Goal: Task Accomplishment & Management: Use online tool/utility

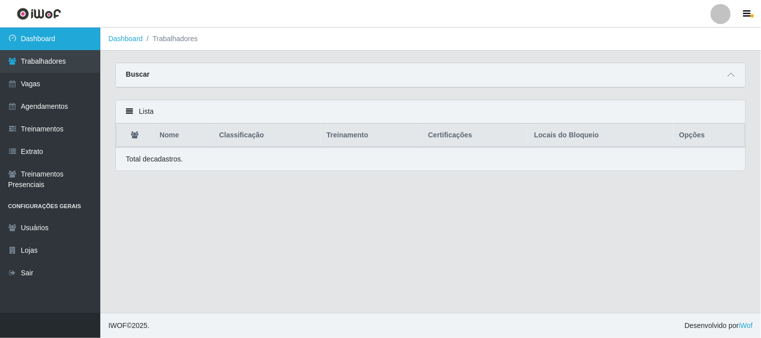
click at [48, 35] on link "Dashboard" at bounding box center [50, 39] width 100 height 23
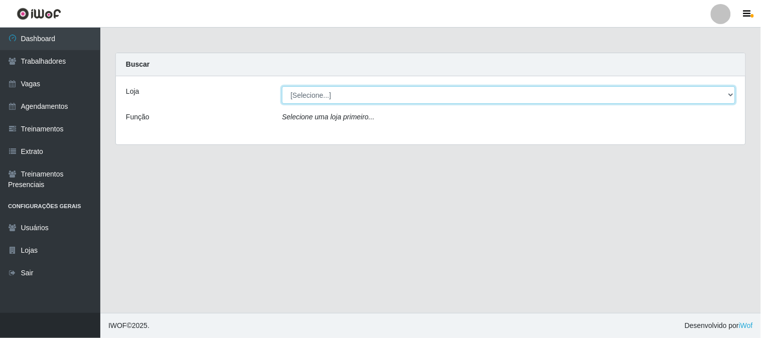
drag, startPoint x: 339, startPoint y: 94, endPoint x: 339, endPoint y: 102, distance: 8.0
click at [339, 95] on select "[Selecione...] Sapore D'[GEOGRAPHIC_DATA]" at bounding box center [508, 95] width 453 height 18
select select "266"
click at [282, 86] on select "[Selecione...] Sapore D'[GEOGRAPHIC_DATA]" at bounding box center [508, 95] width 453 height 18
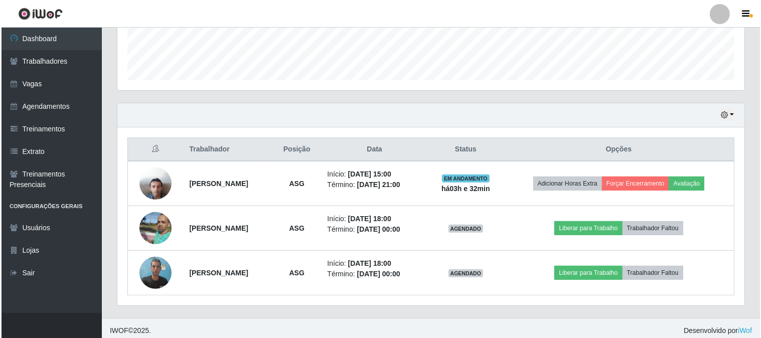
scroll to position [283, 0]
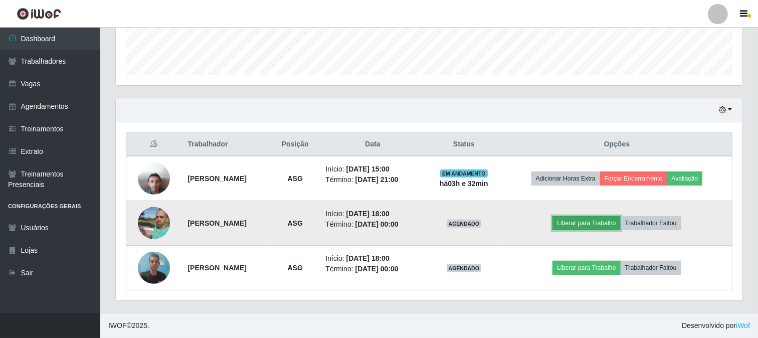
click at [586, 219] on button "Liberar para Trabalho" at bounding box center [587, 223] width 68 height 14
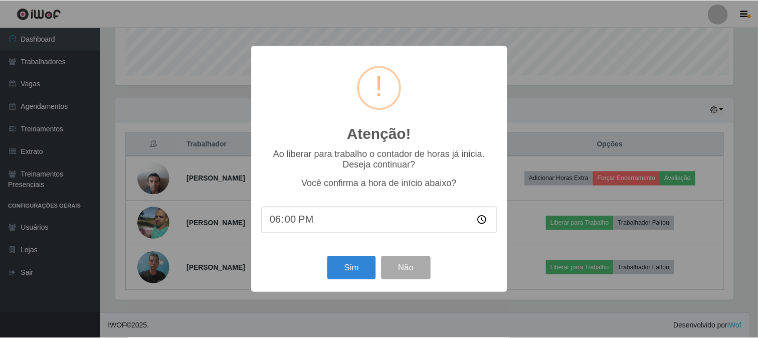
scroll to position [208, 620]
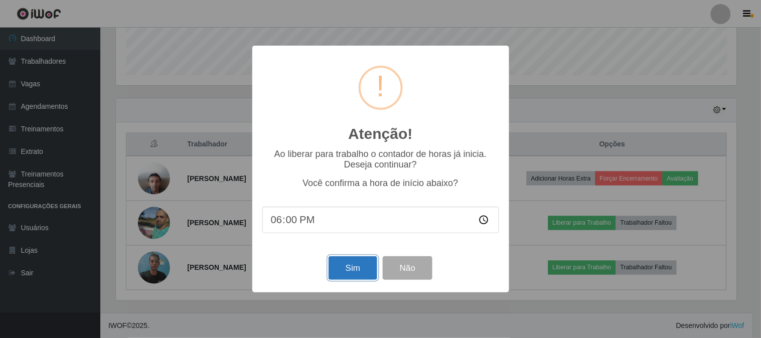
click at [348, 267] on button "Sim" at bounding box center [353, 268] width 49 height 24
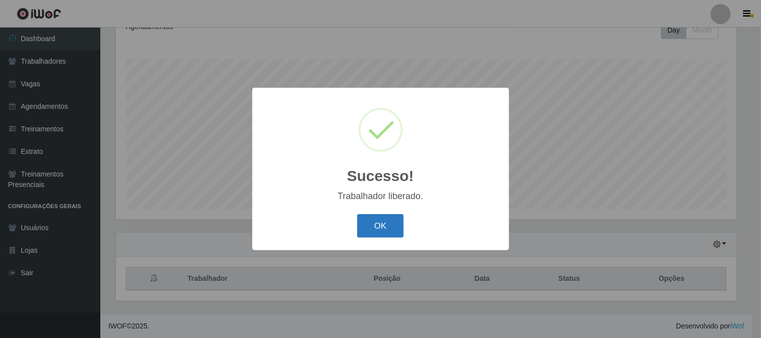
click at [377, 228] on button "OK" at bounding box center [380, 226] width 47 height 24
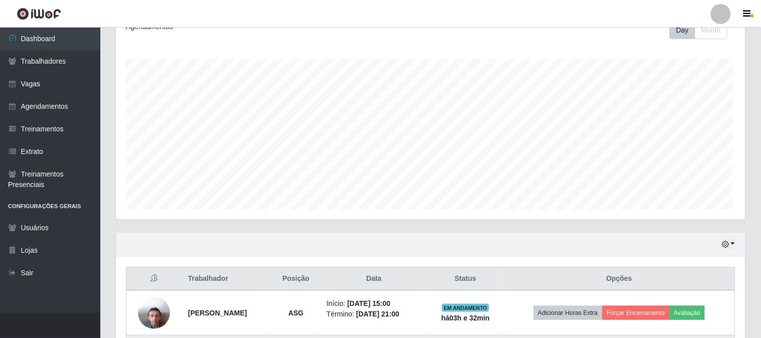
scroll to position [208, 627]
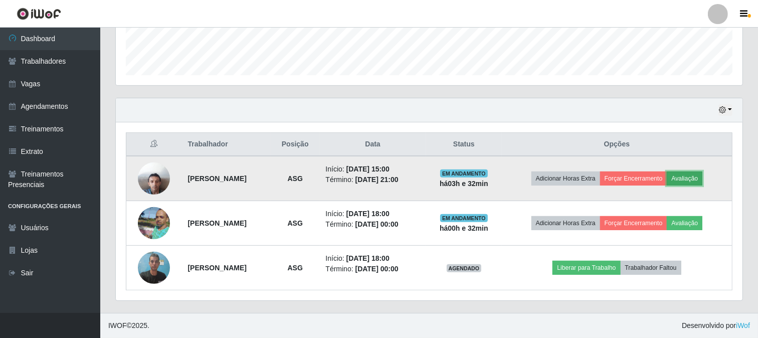
click at [701, 181] on button "Avaliação" at bounding box center [685, 179] width 36 height 14
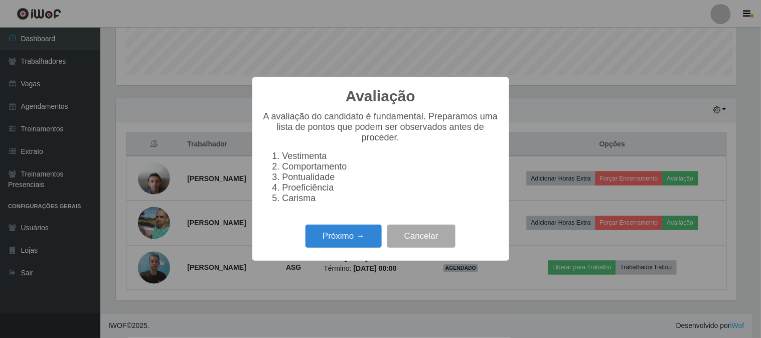
scroll to position [208, 620]
click at [349, 240] on button "Próximo →" at bounding box center [343, 237] width 76 height 24
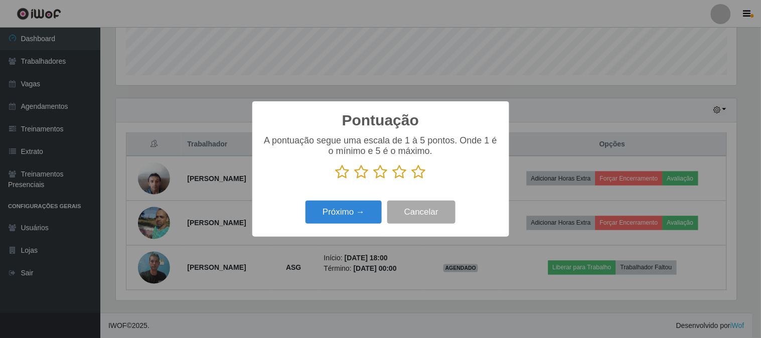
scroll to position [501355, 500942]
drag, startPoint x: 417, startPoint y: 172, endPoint x: 351, endPoint y: 213, distance: 78.2
click at [413, 174] on icon at bounding box center [419, 172] width 14 height 15
click at [412, 180] on input "radio" at bounding box center [412, 180] width 0 height 0
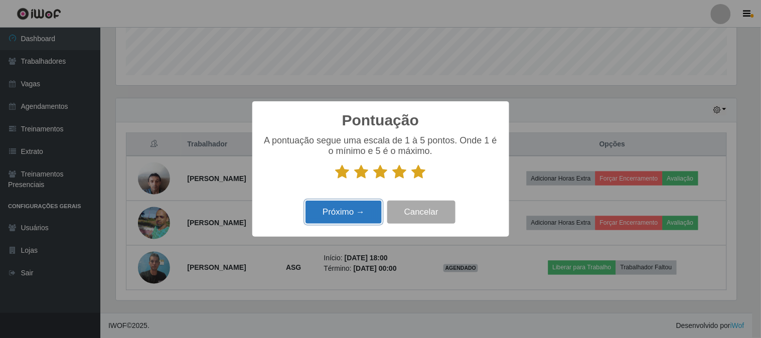
click at [347, 220] on button "Próximo →" at bounding box center [343, 213] width 76 height 24
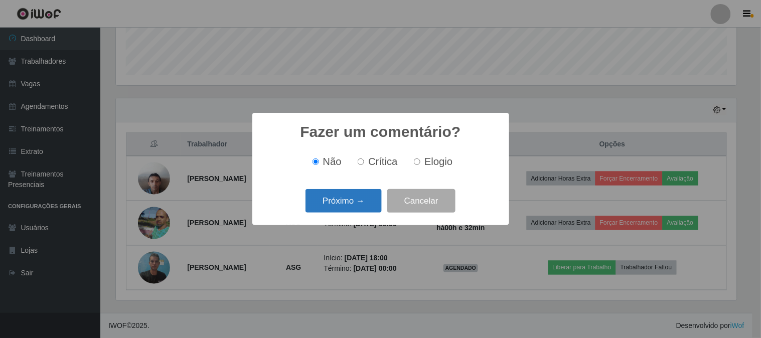
click at [347, 209] on button "Próximo →" at bounding box center [343, 201] width 76 height 24
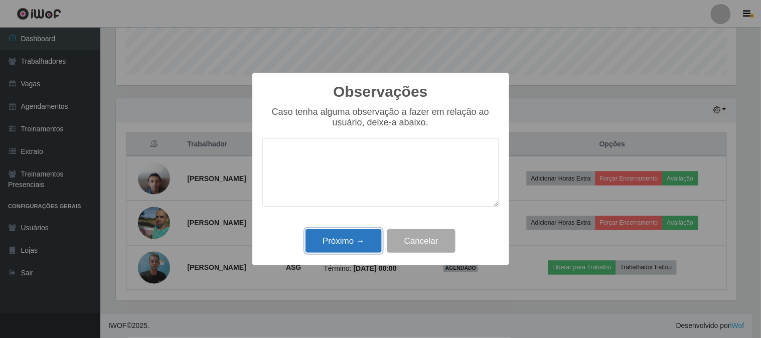
click at [349, 238] on button "Próximo →" at bounding box center [343, 241] width 76 height 24
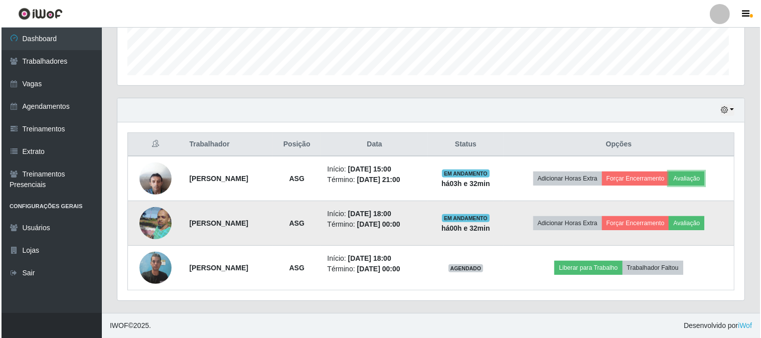
scroll to position [208, 627]
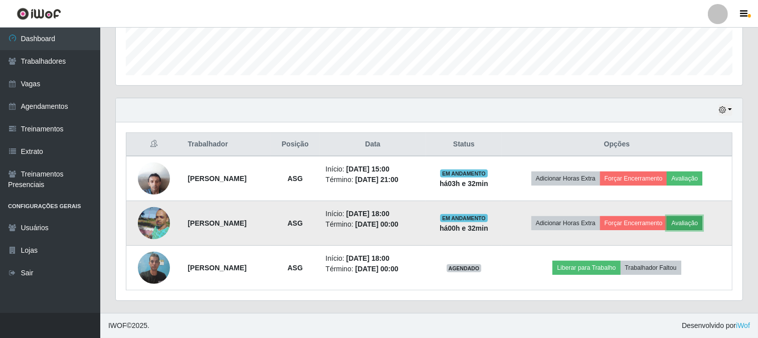
click at [701, 224] on button "Avaliação" at bounding box center [685, 223] width 36 height 14
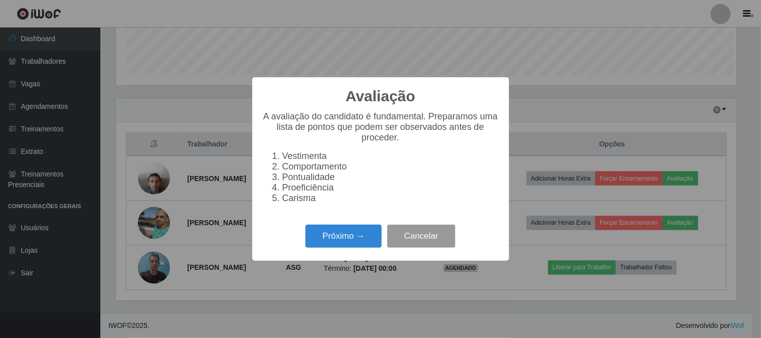
scroll to position [208, 620]
click at [349, 241] on button "Próximo →" at bounding box center [343, 237] width 76 height 24
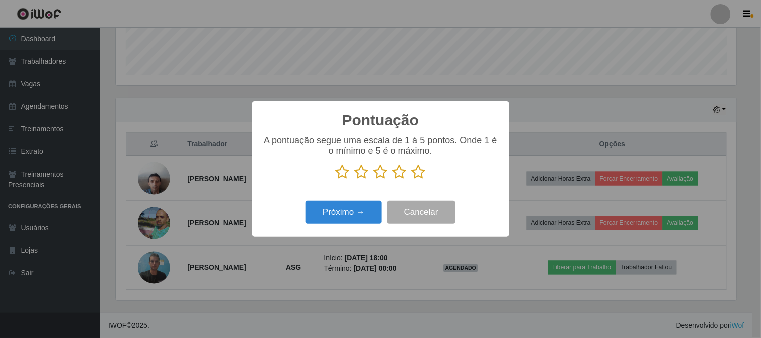
drag, startPoint x: 422, startPoint y: 171, endPoint x: 381, endPoint y: 190, distance: 44.9
click at [414, 173] on icon at bounding box center [419, 172] width 14 height 15
click at [412, 180] on input "radio" at bounding box center [412, 180] width 0 height 0
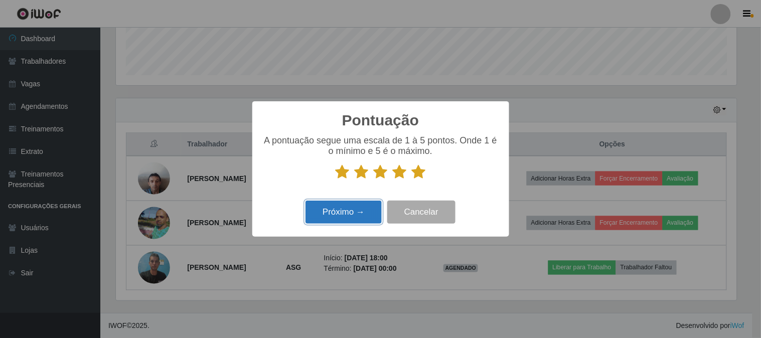
click at [345, 203] on button "Próximo →" at bounding box center [343, 213] width 76 height 24
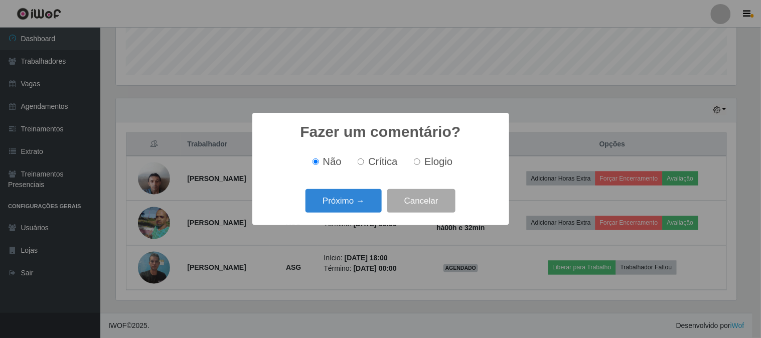
click at [418, 167] on label "Elogio" at bounding box center [431, 162] width 43 height 12
click at [418, 165] on input "Elogio" at bounding box center [417, 161] width 7 height 7
radio input "true"
click at [352, 201] on button "Próximo →" at bounding box center [343, 201] width 76 height 24
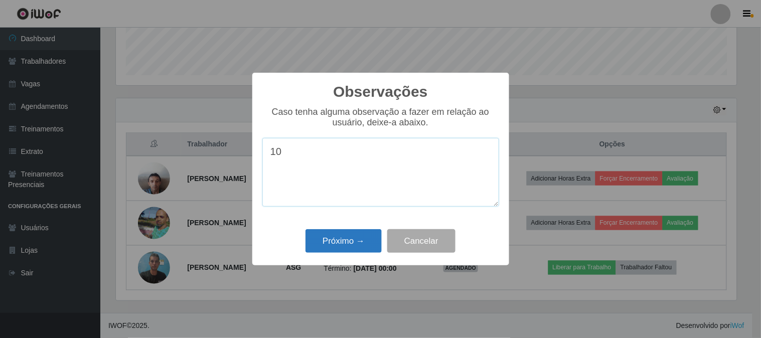
type textarea "10"
click at [326, 253] on div "Próximo → Cancelar" at bounding box center [380, 241] width 237 height 29
click at [327, 247] on button "Próximo →" at bounding box center [343, 241] width 76 height 24
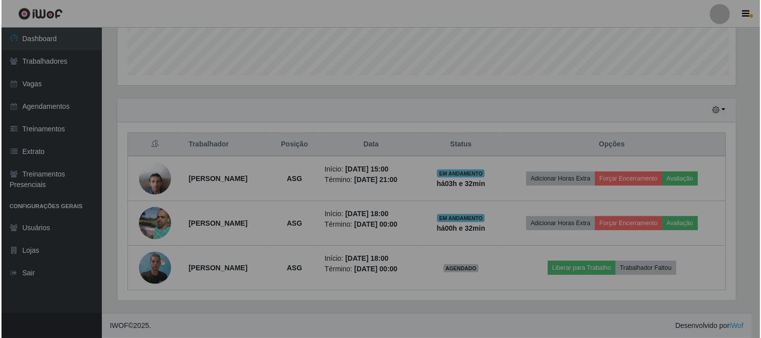
scroll to position [208, 627]
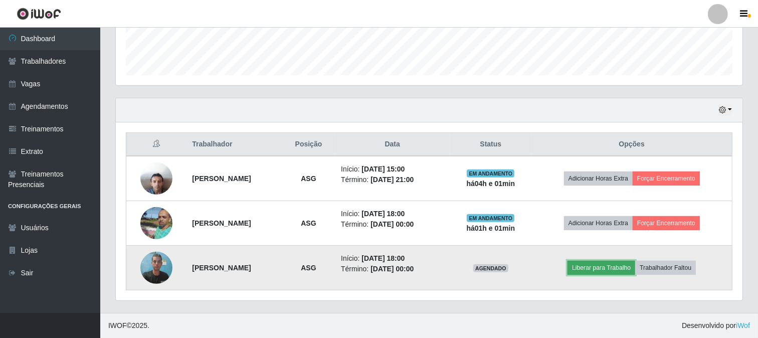
click at [617, 267] on button "Liberar para Trabalho" at bounding box center [602, 268] width 68 height 14
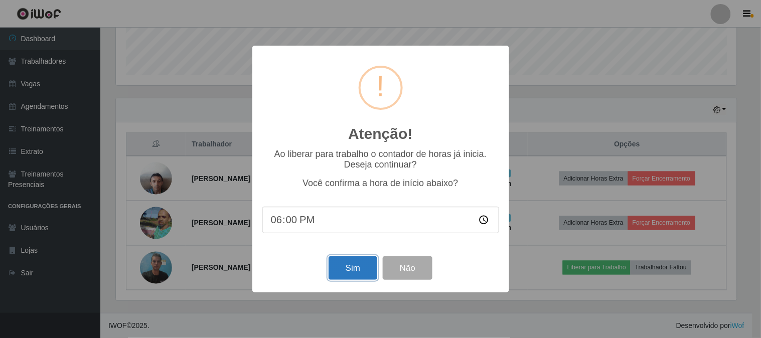
click at [350, 263] on button "Sim" at bounding box center [353, 268] width 49 height 24
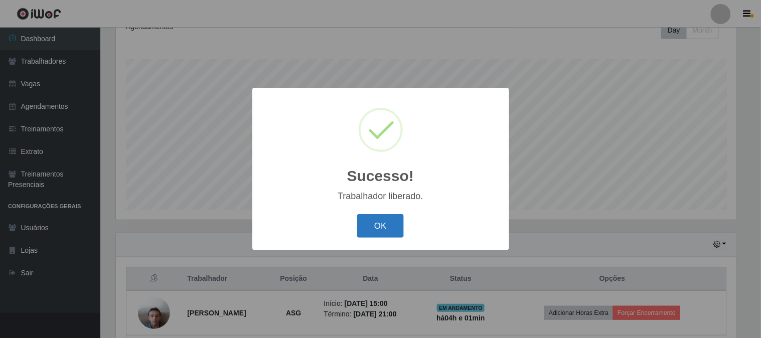
click at [390, 232] on button "OK" at bounding box center [380, 226] width 47 height 24
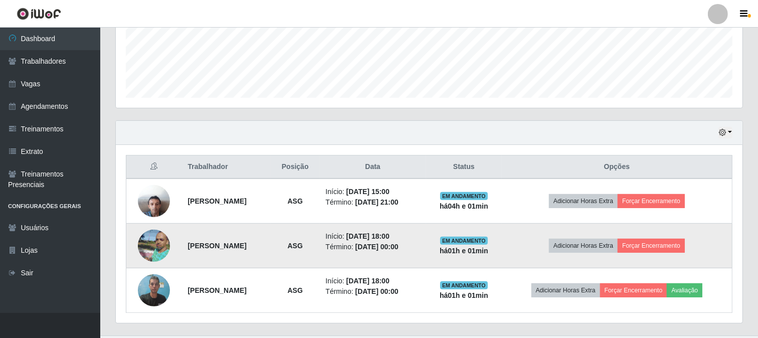
scroll to position [283, 0]
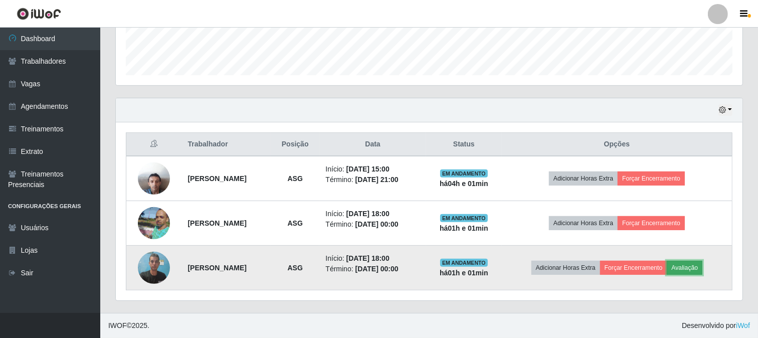
click at [703, 268] on button "Avaliação" at bounding box center [685, 268] width 36 height 14
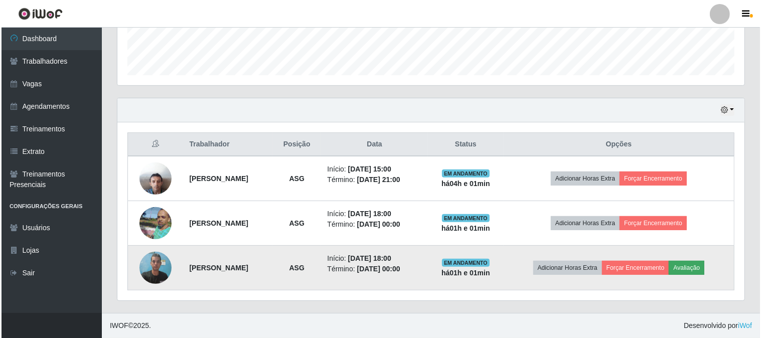
scroll to position [208, 620]
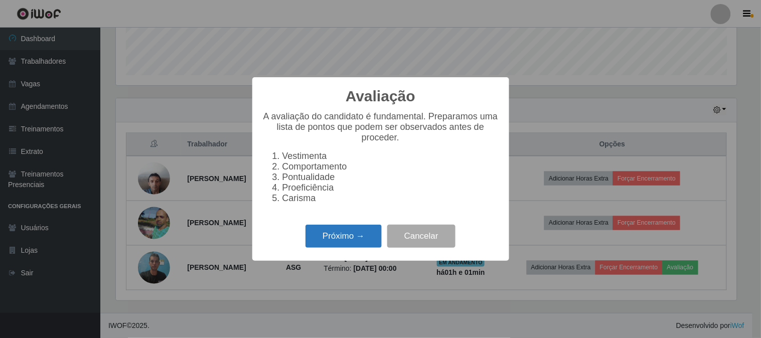
click at [366, 238] on button "Próximo →" at bounding box center [343, 237] width 76 height 24
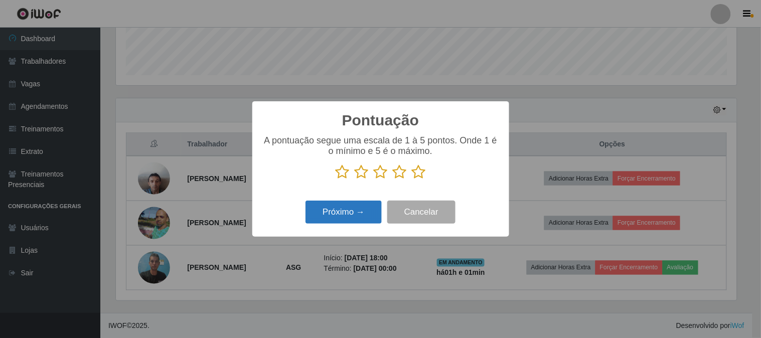
drag, startPoint x: 400, startPoint y: 173, endPoint x: 370, endPoint y: 217, distance: 53.7
click at [398, 174] on icon at bounding box center [400, 172] width 14 height 15
click at [393, 180] on input "radio" at bounding box center [393, 180] width 0 height 0
click at [368, 220] on button "Próximo →" at bounding box center [343, 213] width 76 height 24
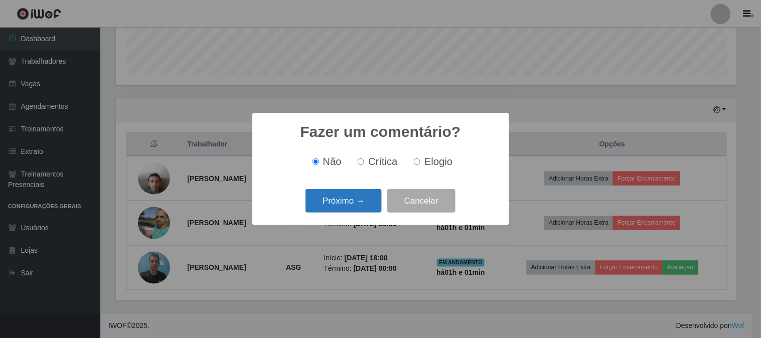
click at [365, 205] on button "Próximo →" at bounding box center [343, 201] width 76 height 24
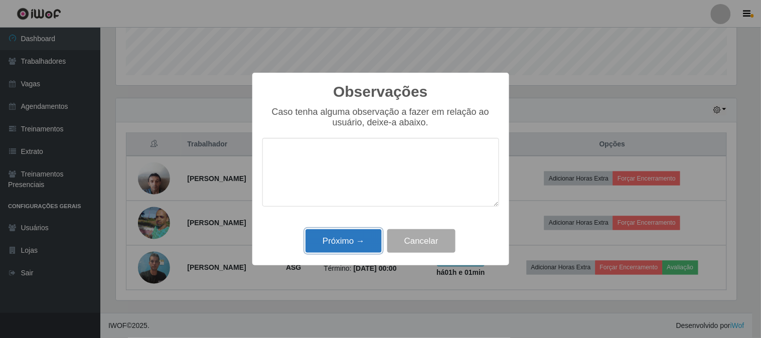
click at [354, 242] on button "Próximo →" at bounding box center [343, 241] width 76 height 24
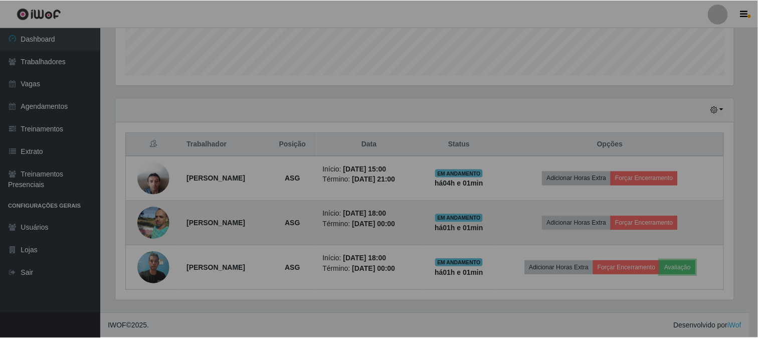
scroll to position [208, 627]
